Goal: Task Accomplishment & Management: Manage account settings

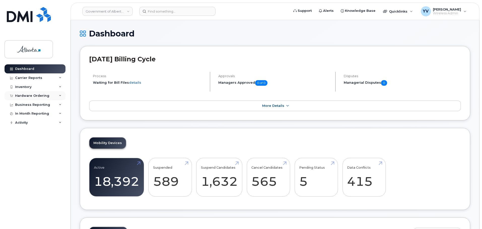
click at [30, 94] on div "Hardware Ordering" at bounding box center [32, 96] width 34 height 4
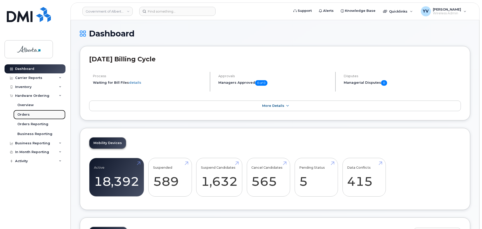
click at [21, 111] on link "Orders" at bounding box center [39, 115] width 52 height 10
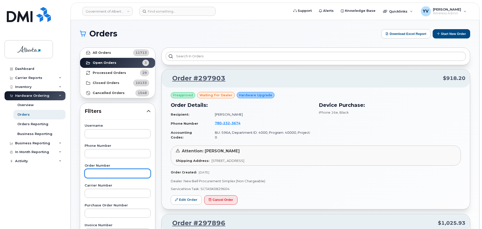
click at [101, 174] on input "text" at bounding box center [118, 173] width 66 height 9
paste input "297911"
type input "297911"
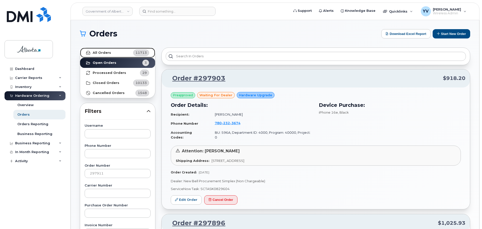
click at [99, 50] on link "All Orders 11713" at bounding box center [117, 53] width 75 height 10
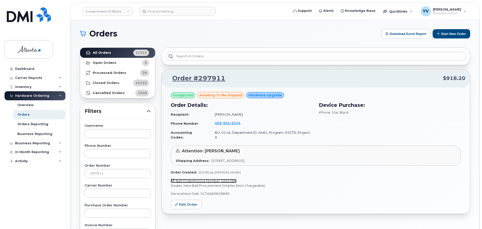
click at [227, 179] on link "Bell Order/Invoice Number 3004388" at bounding box center [204, 181] width 66 height 4
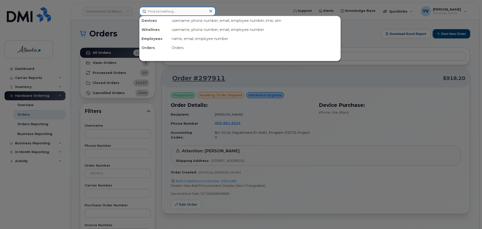
click at [153, 9] on input at bounding box center [177, 11] width 76 height 9
paste input "4039215214"
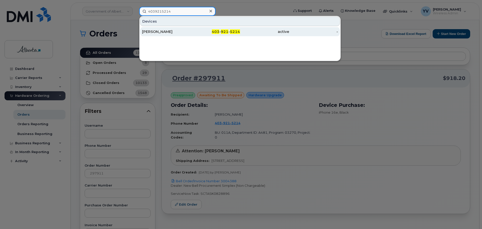
type input "4039215214"
click at [221, 31] on span "921" at bounding box center [225, 31] width 8 height 5
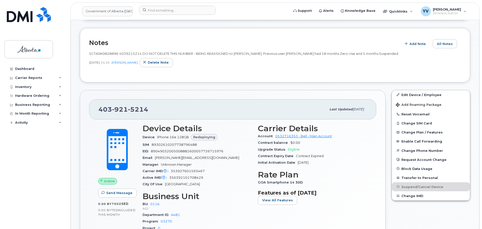
scroll to position [81, 0]
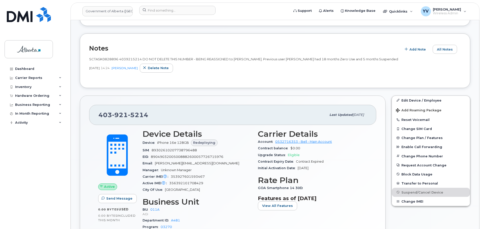
click at [110, 217] on span "0.00 Bytes" at bounding box center [107, 216] width 19 height 4
click at [408, 100] on link "Edit Device / Employee" at bounding box center [431, 100] width 78 height 9
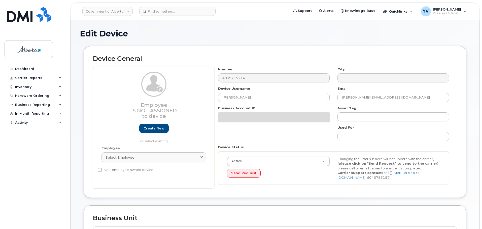
select select "4120336"
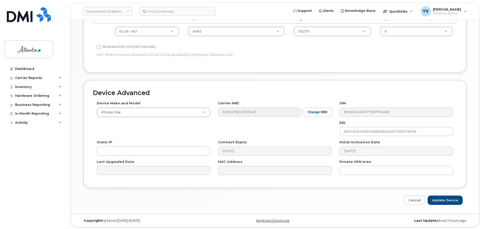
scroll to position [213, 0]
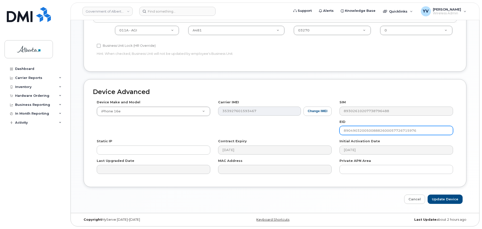
drag, startPoint x: 417, startPoint y: 130, endPoint x: 341, endPoint y: 136, distance: 76.0
click at [341, 136] on div "Device Make and Model iPhone 16e Android TCL 502 Watch Apple Watch S9 41mm Andr…" at bounding box center [275, 139] width 364 height 78
paste input "3052010008887025010373074698"
type input "89043052010008887025010373074698"
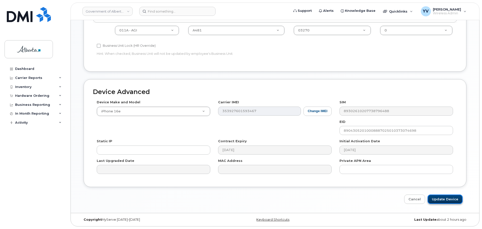
click at [443, 198] on input "Update Device" at bounding box center [444, 199] width 35 height 9
type input "Saving..."
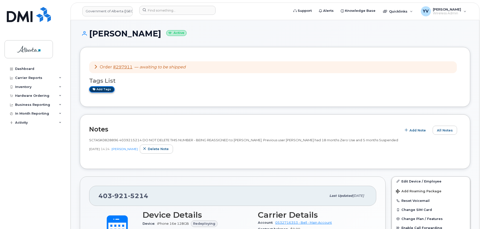
click at [99, 89] on link "Add tags" at bounding box center [101, 89] width 25 height 6
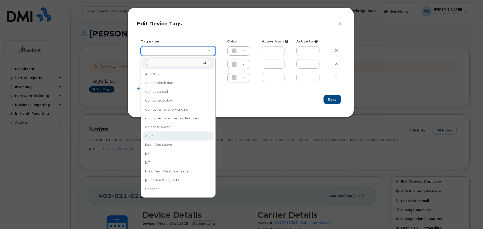
type input "eSIM"
type input "D6CDC1"
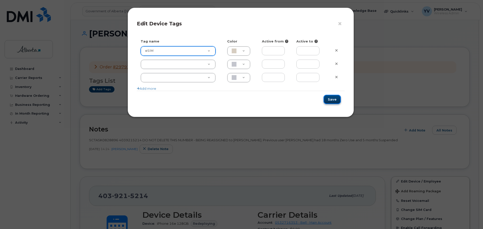
click at [337, 98] on button "Save" at bounding box center [332, 99] width 17 height 9
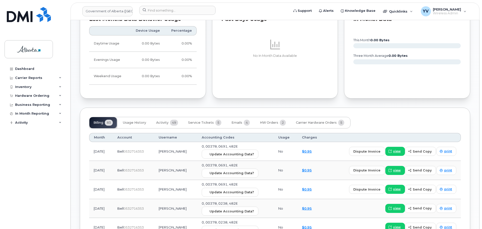
scroll to position [385, 0]
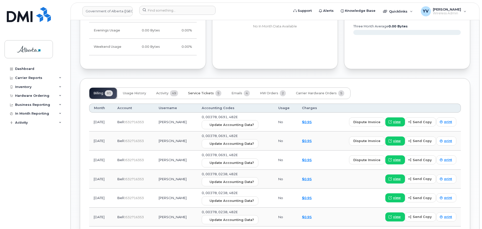
click at [198, 92] on span "Service Tickets" at bounding box center [201, 93] width 26 height 4
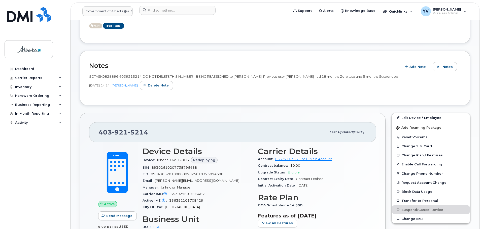
scroll to position [62, 0]
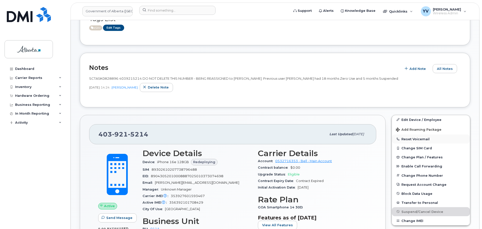
click at [413, 139] on button "Reset Voicemail" at bounding box center [431, 139] width 78 height 9
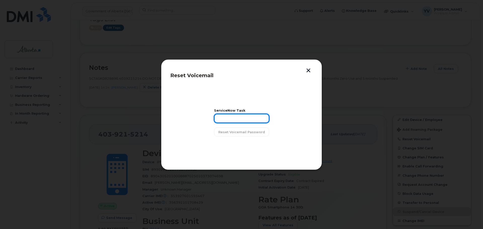
click at [225, 117] on input "text" at bounding box center [241, 118] width 55 height 9
paste input "SCTASK0828896"
type input "SCTASK0828896"
click at [242, 131] on span "Reset Voicemail Password" at bounding box center [241, 132] width 47 height 5
click at [242, 131] on div "ServiceNow Task SCTASK0828896 Loading..." at bounding box center [242, 122] width 52 height 27
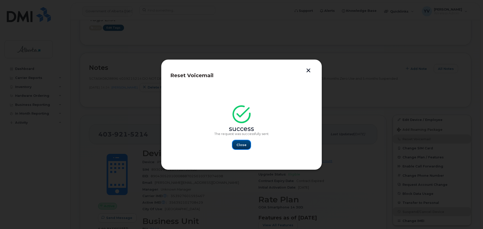
click at [242, 142] on button "Close" at bounding box center [242, 144] width 18 height 9
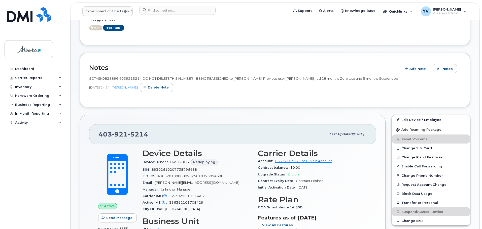
scroll to position [0, 0]
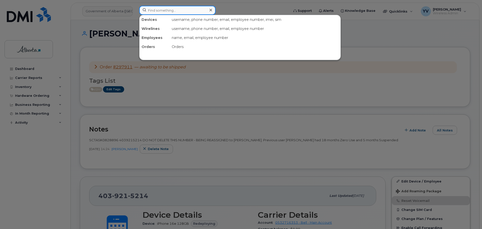
click at [155, 11] on input at bounding box center [177, 10] width 76 height 9
paste input "5873578184"
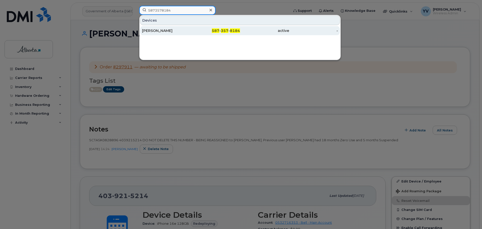
type input "5873578184"
click at [219, 30] on span "587" at bounding box center [216, 30] width 8 height 5
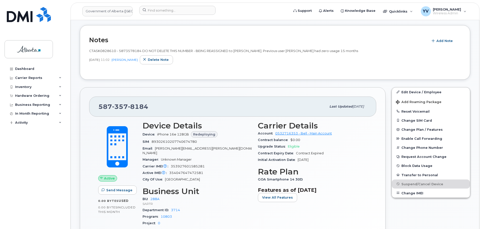
scroll to position [128, 0]
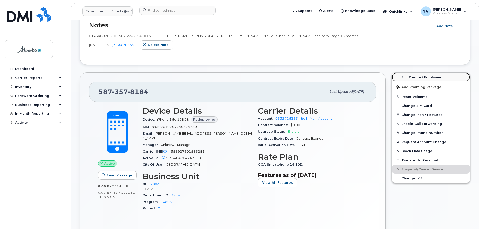
click at [414, 77] on link "Edit Device / Employee" at bounding box center [431, 77] width 78 height 9
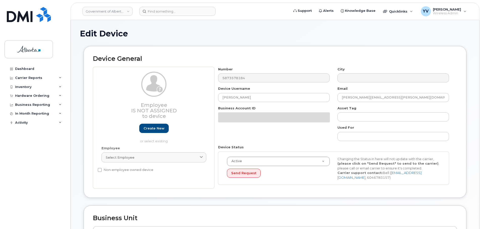
select select "4120332"
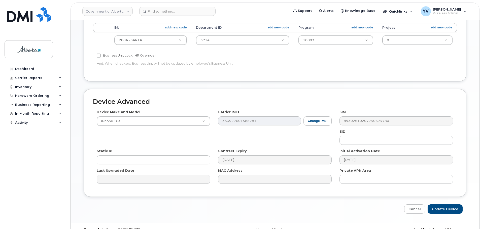
scroll to position [213, 0]
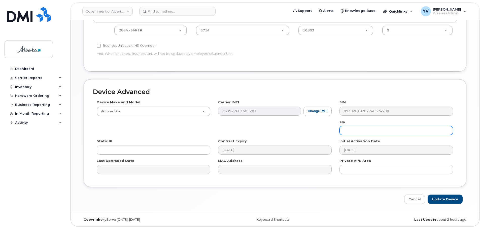
click at [354, 131] on input "text" at bounding box center [395, 130] width 113 height 9
paste input "89043052010008887025008979107292"
type input "89043052010008887025008979107292"
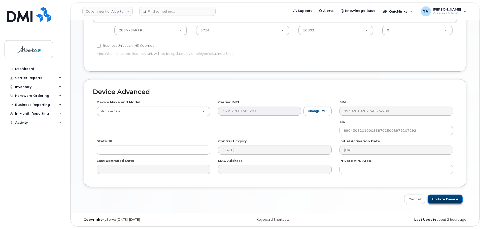
click at [435, 198] on input "Update Device" at bounding box center [444, 199] width 35 height 9
type input "Saving..."
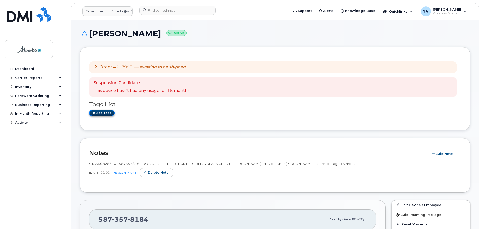
click at [102, 113] on link "Add tags" at bounding box center [101, 113] width 25 height 6
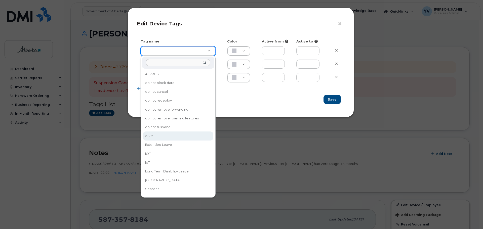
type input "eSIM"
type input "D6CDC1"
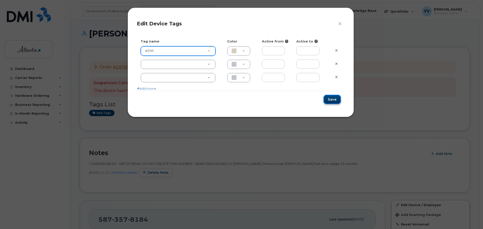
click at [333, 98] on button "Save" at bounding box center [332, 99] width 17 height 9
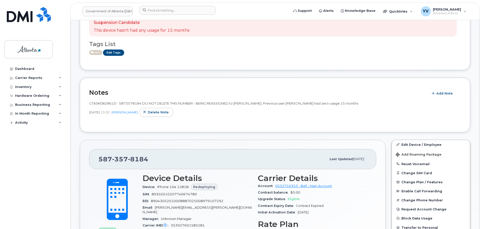
scroll to position [102, 0]
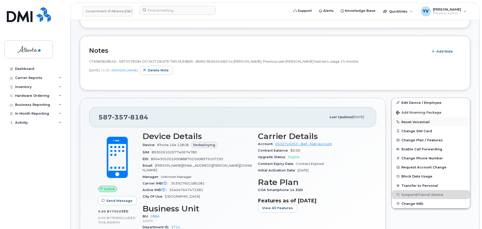
click at [413, 120] on button "Reset Voicemail" at bounding box center [431, 122] width 78 height 9
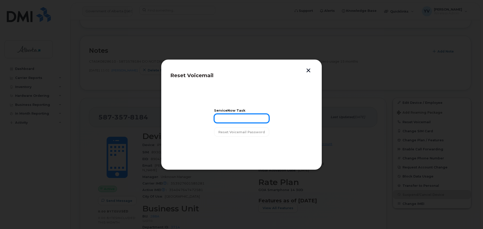
click at [233, 122] on input "text" at bounding box center [241, 118] width 55 height 9
paste input "SCTASK0828610"
type input "SCTASK0828610"
click at [235, 131] on span "Reset Voicemail Password" at bounding box center [241, 132] width 47 height 5
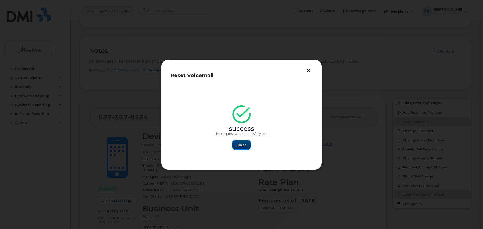
click at [238, 142] on button "Close" at bounding box center [242, 144] width 18 height 9
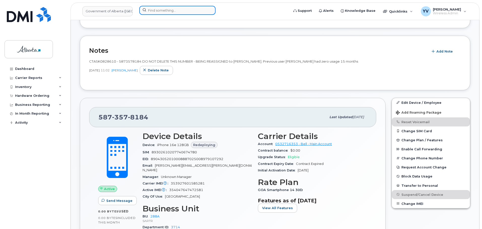
click at [151, 12] on input at bounding box center [177, 10] width 76 height 9
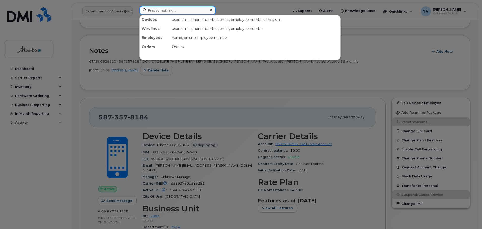
paste input "5873347650"
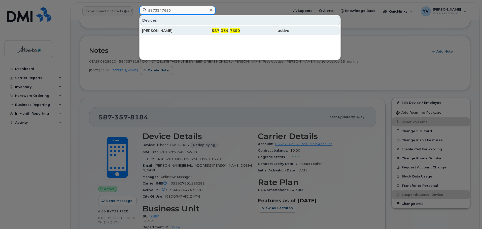
type input "5873347650"
click at [220, 31] on div "587 - 334 - 7650" at bounding box center [215, 30] width 49 height 5
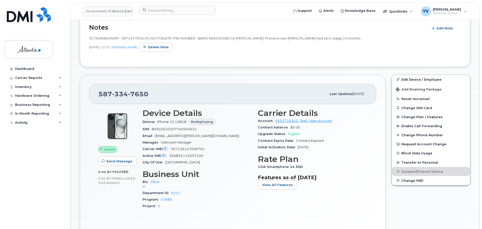
scroll to position [197, 0]
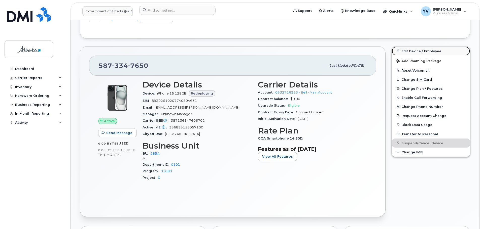
click at [414, 51] on link "Edit Device / Employee" at bounding box center [431, 51] width 78 height 9
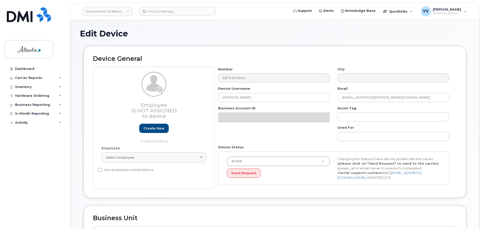
select select "4749734"
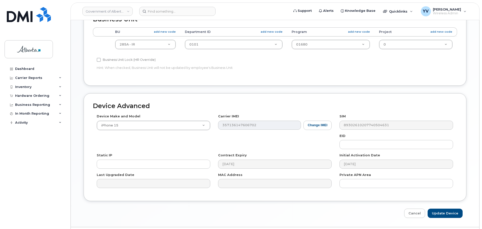
scroll to position [200, 0]
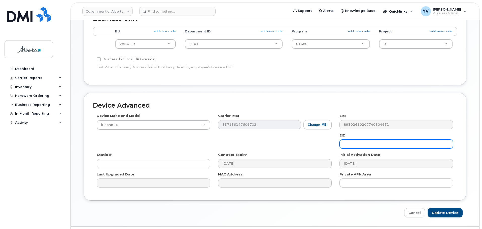
click at [350, 145] on input "text" at bounding box center [395, 144] width 113 height 9
paste input "89049032007208882600188915101279"
type input "89049032007208882600188915101279"
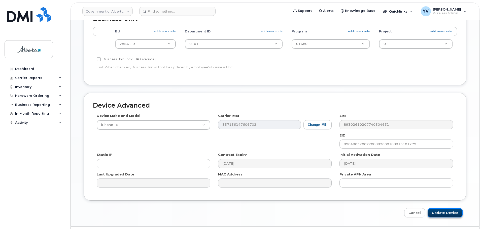
click at [439, 212] on input "Update Device" at bounding box center [444, 212] width 35 height 9
type input "Saving..."
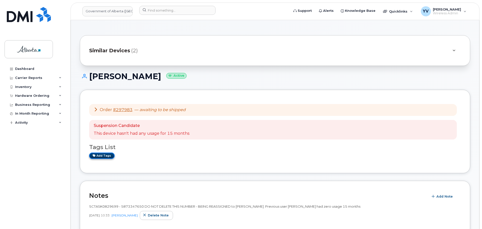
click at [102, 156] on link "Add tags" at bounding box center [101, 156] width 25 height 6
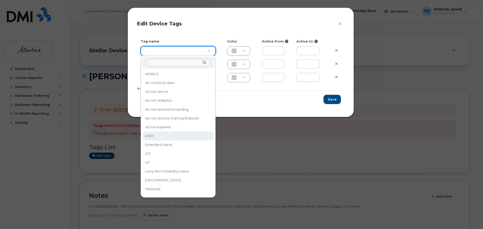
type input "eSIM"
type input "D6CDC1"
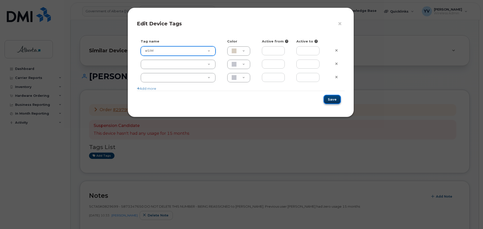
click at [334, 98] on button "Save" at bounding box center [332, 99] width 17 height 9
click at [334, 98] on div "Save" at bounding box center [241, 99] width 208 height 17
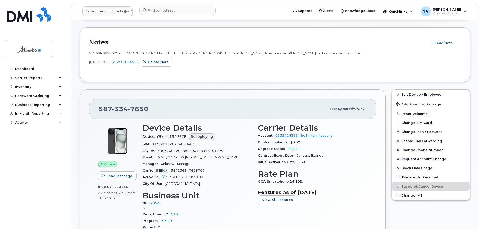
scroll to position [183, 0]
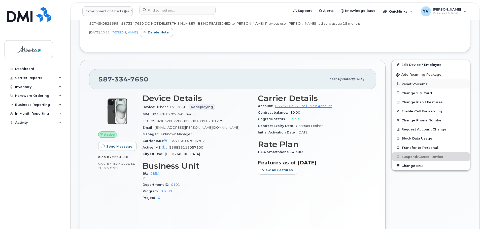
click at [406, 83] on button "Reset Voicemail" at bounding box center [431, 84] width 78 height 9
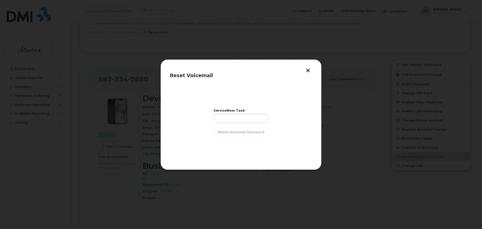
click at [406, 83] on div at bounding box center [241, 114] width 482 height 229
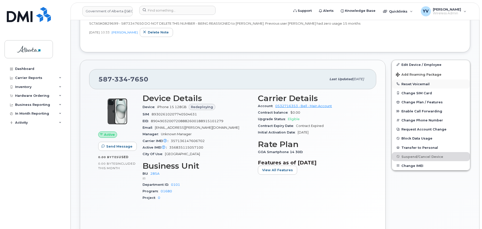
click at [413, 84] on button "Reset Voicemail" at bounding box center [431, 84] width 78 height 9
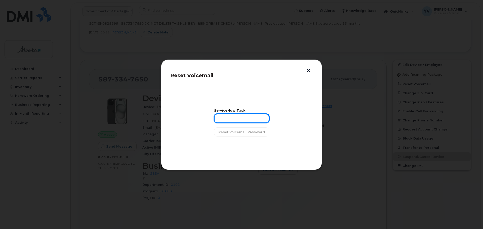
click at [232, 120] on input "text" at bounding box center [241, 118] width 55 height 9
paste input "SCTASK0829699"
type input "SCTASK0829699"
click at [237, 132] on span "Reset Voicemail Password" at bounding box center [241, 132] width 47 height 5
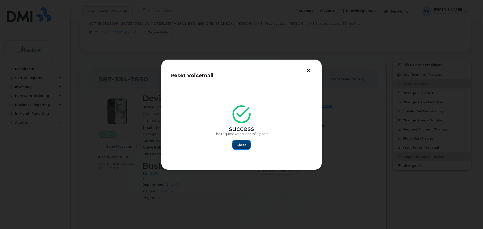
click at [244, 144] on span "Close" at bounding box center [242, 145] width 10 height 5
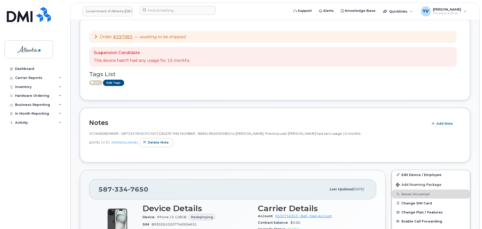
scroll to position [48, 0]
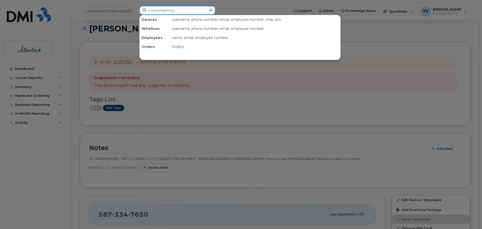
click at [153, 10] on input at bounding box center [177, 10] width 76 height 9
paste input "7809408735"
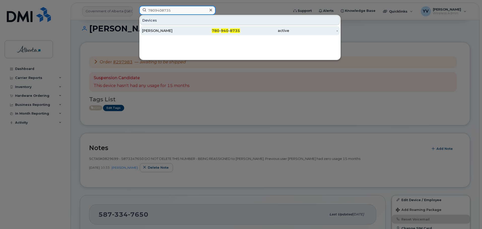
type input "7809408735"
click at [225, 31] on span "940" at bounding box center [225, 30] width 8 height 5
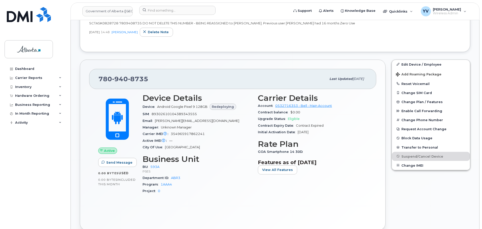
scroll to position [104, 0]
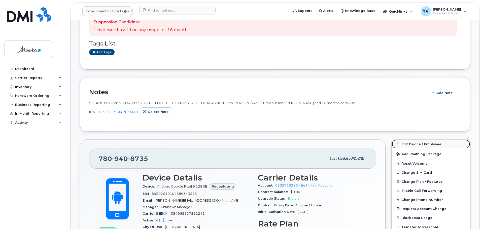
click at [412, 143] on link "Edit Device / Employee" at bounding box center [431, 144] width 78 height 9
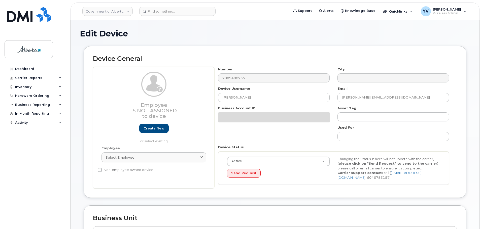
select select "4797682"
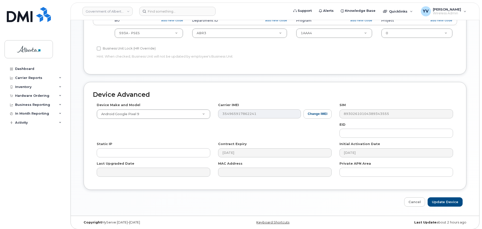
scroll to position [213, 0]
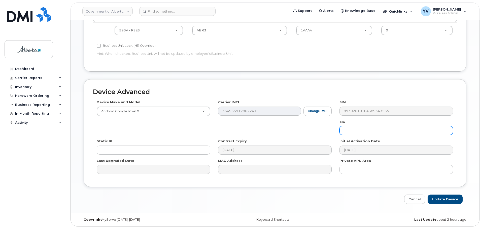
click at [355, 130] on input "text" at bounding box center [395, 130] width 113 height 9
paste input "89033023553429009100042461223744"
type input "89033023553429009100042461223744"
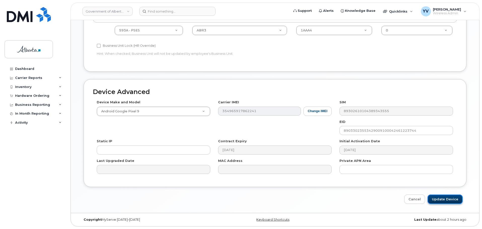
click at [438, 200] on input "Update Device" at bounding box center [444, 199] width 35 height 9
type input "Saving..."
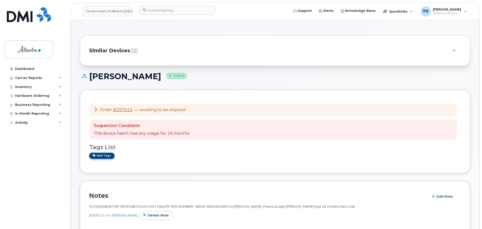
click at [99, 156] on link "Add tags" at bounding box center [101, 156] width 25 height 6
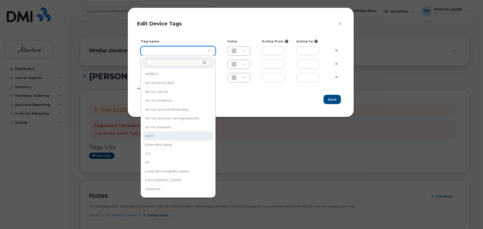
type input "eSIM"
type input "D6CDC1"
click at [147, 137] on div "× Edit Device Tags Tag name Color Active from Active to eSIM D6CDC1 Add more Sa…" at bounding box center [241, 114] width 483 height 229
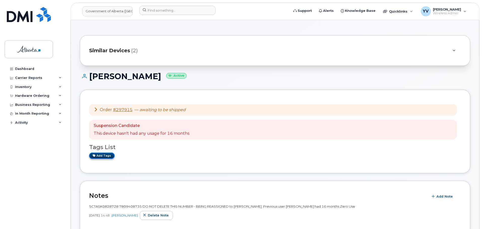
click at [105, 156] on link "Add tags" at bounding box center [101, 156] width 25 height 6
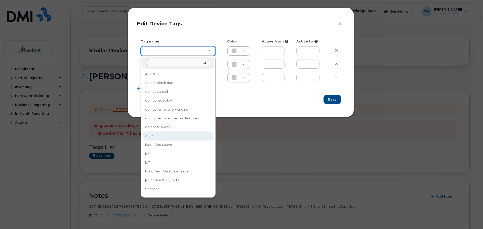
type input "eSIM"
type input "D6CDC1"
click at [149, 135] on div "× Edit Device Tags Tag name Color Active from Active to eSIM D6CDC1 Add more Sa…" at bounding box center [241, 114] width 483 height 229
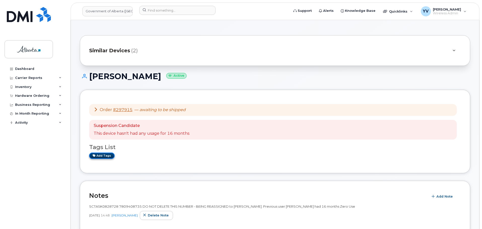
click at [100, 156] on link "Add tags" at bounding box center [101, 156] width 25 height 6
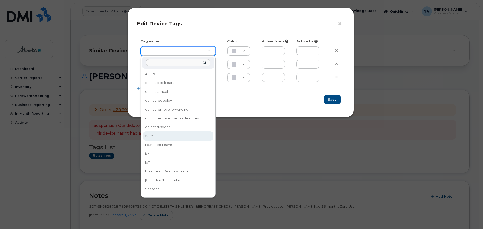
type input "eSIM"
type input "D6CDC1"
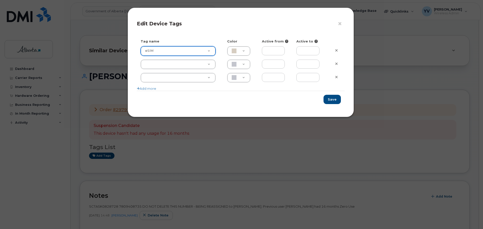
click at [151, 135] on div "× Edit Device Tags Tag name Color Active from Active to eSIM eSIM D6CDC1 Add mo…" at bounding box center [241, 114] width 483 height 229
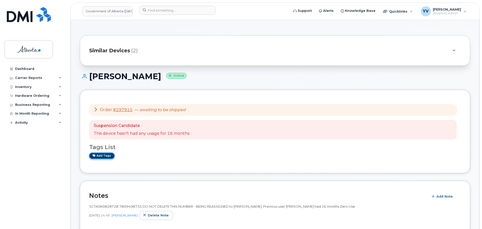
click at [94, 154] on icon at bounding box center [94, 155] width 3 height 3
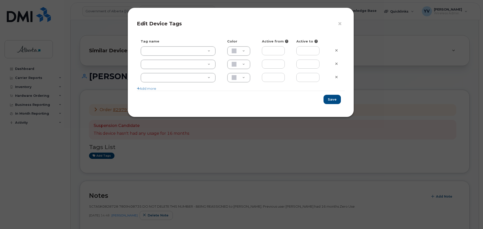
drag, startPoint x: 256, startPoint y: 12, endPoint x: 263, endPoint y: 41, distance: 30.2
click at [263, 41] on div "× Edit Device Tags Tag name Color Active from Active to Add more Save" at bounding box center [241, 63] width 226 height 110
click at [238, 21] on h4 "Edit Device Tags" at bounding box center [241, 24] width 208 height 6
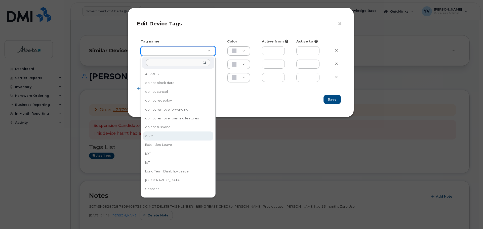
type input "eSIM"
type input "D6CDC1"
click at [147, 136] on div "× Edit Device Tags Tag name Color Active from Active to eSIM D6CDC1 Add more Sa…" at bounding box center [241, 114] width 483 height 229
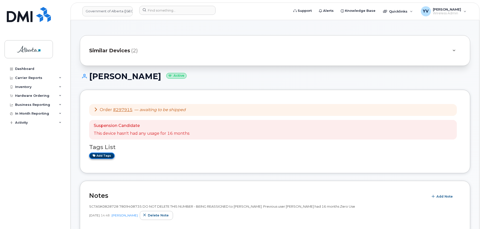
click at [101, 156] on link "Add tags" at bounding box center [101, 156] width 25 height 6
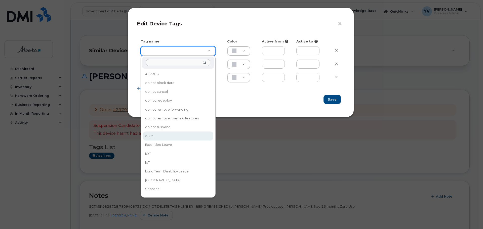
type input "eSIM"
type input "D6CDC1"
click at [176, 134] on div "× Edit Device Tags Tag name Color Active from Active to eSIM D6CDC1 Add more Sa…" at bounding box center [241, 114] width 483 height 229
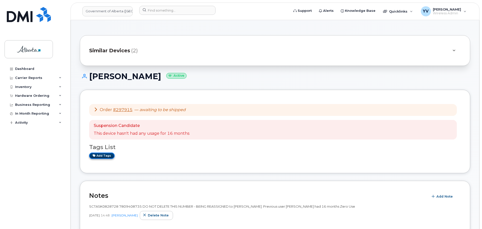
click at [105, 154] on link "Add tags" at bounding box center [101, 156] width 25 height 6
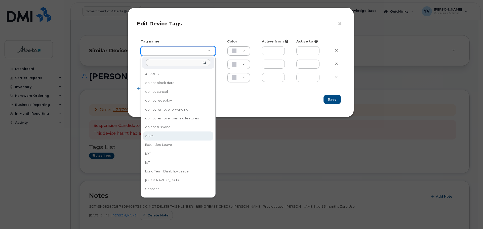
type input "eSIM"
type input "D6CDC1"
click at [146, 136] on div "× Edit Device Tags Tag name Color Active from Active to eSIM D6CDC1 Add more Sa…" at bounding box center [241, 114] width 483 height 229
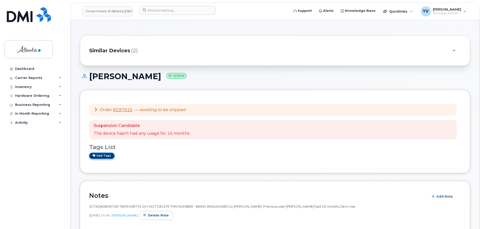
click at [104, 156] on link "Add tags" at bounding box center [101, 156] width 25 height 6
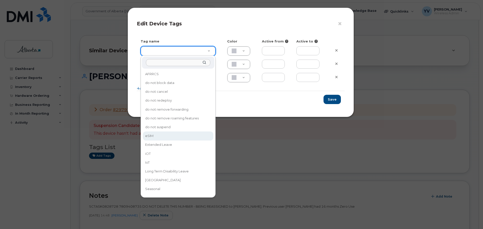
type input "eSIM"
type input "D6CDC1"
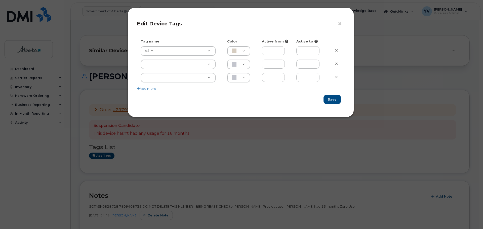
click at [147, 137] on div "× Edit Device Tags Tag name Color Active from Active to eSIM eSIM D6CDC1 Add mo…" at bounding box center [241, 114] width 483 height 229
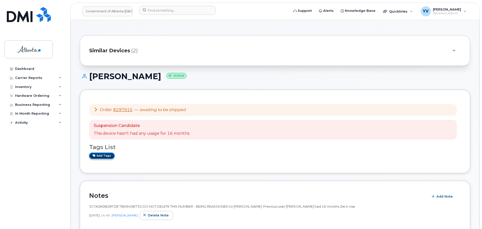
click at [102, 153] on link "Add tags" at bounding box center [101, 156] width 25 height 6
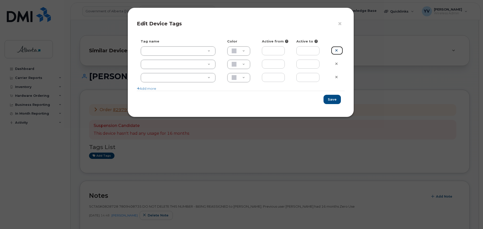
click at [338, 50] on link at bounding box center [337, 50] width 12 height 9
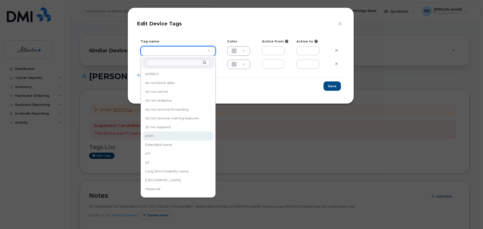
type input "eSIM"
type input "D6CDC1"
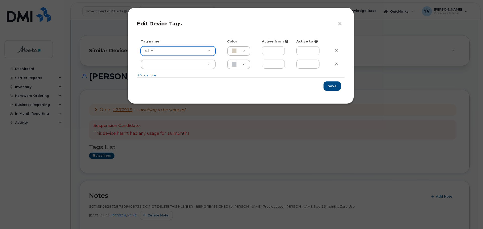
click at [185, 137] on div "× Edit Device Tags Tag name Color Active from Active to eSIM eSIM D6CDC1 Add mo…" at bounding box center [241, 114] width 483 height 229
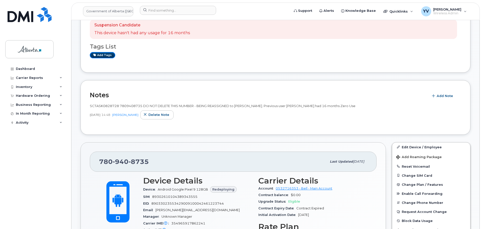
scroll to position [25, 0]
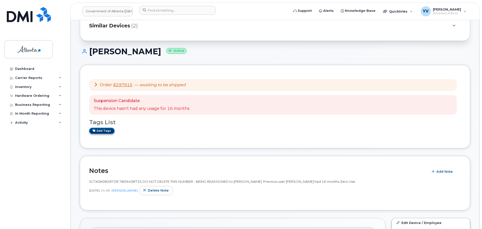
click at [105, 130] on link "Add tags" at bounding box center [101, 131] width 25 height 6
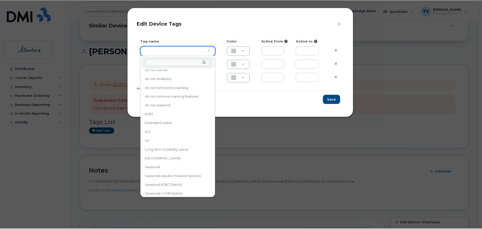
scroll to position [28, 0]
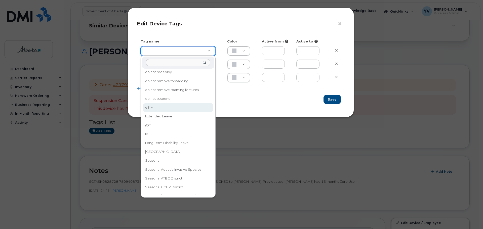
type input "eSIM"
type input "D6CDC1"
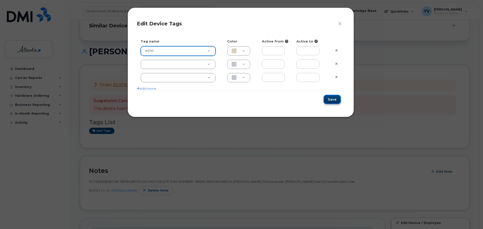
click at [331, 100] on button "Save" at bounding box center [332, 99] width 17 height 9
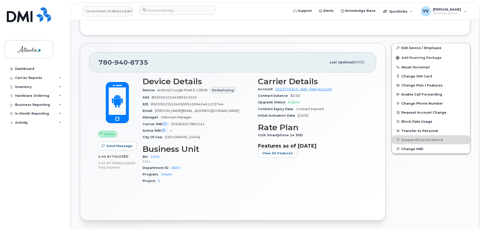
scroll to position [174, 0]
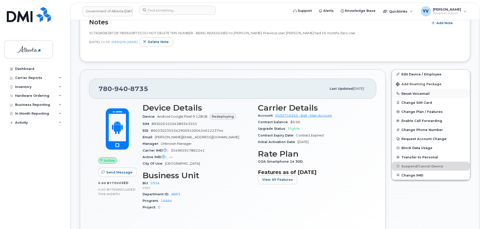
click at [411, 92] on button "Reset Voicemail" at bounding box center [431, 93] width 78 height 9
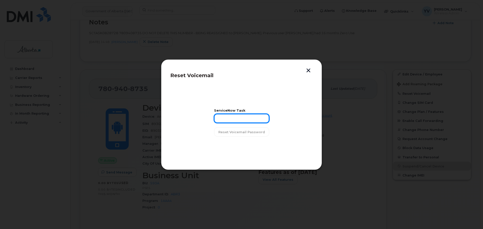
click at [222, 116] on input "text" at bounding box center [241, 118] width 55 height 9
paste input "SCTASK0828728"
type input "SCTASK0828728"
click at [244, 132] on span "Reset Voicemail Password" at bounding box center [241, 132] width 47 height 5
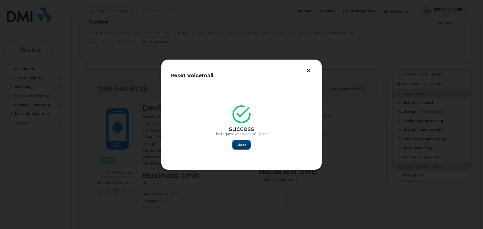
click at [238, 144] on span "Close" at bounding box center [242, 145] width 10 height 5
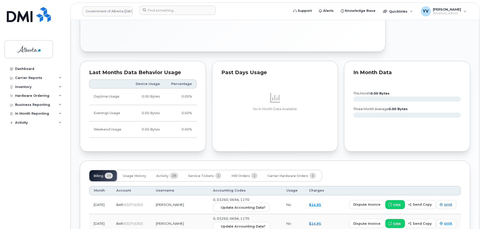
scroll to position [379, 0]
